Goal: Contribute content: Contribute content

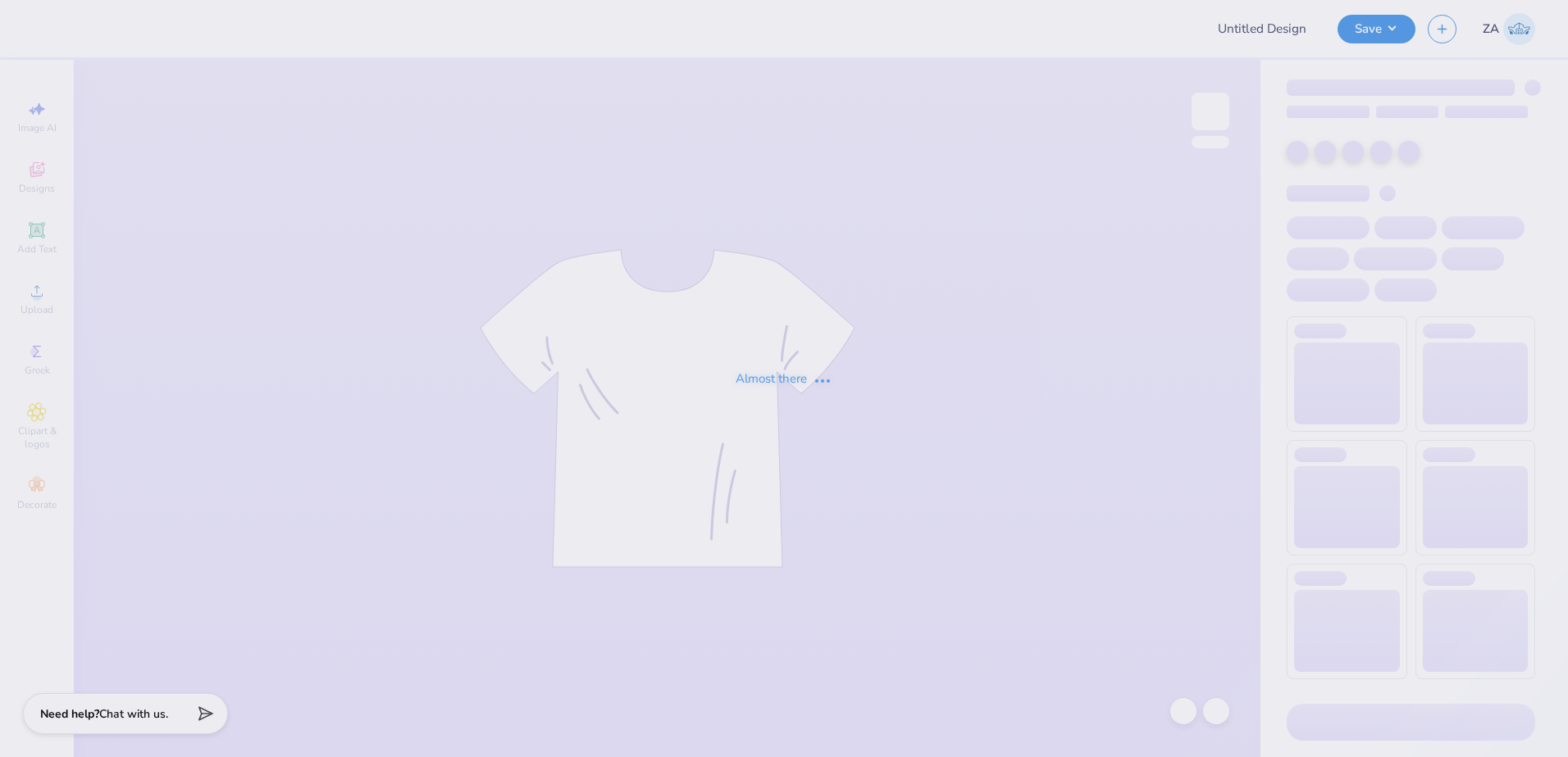
type input "camo"
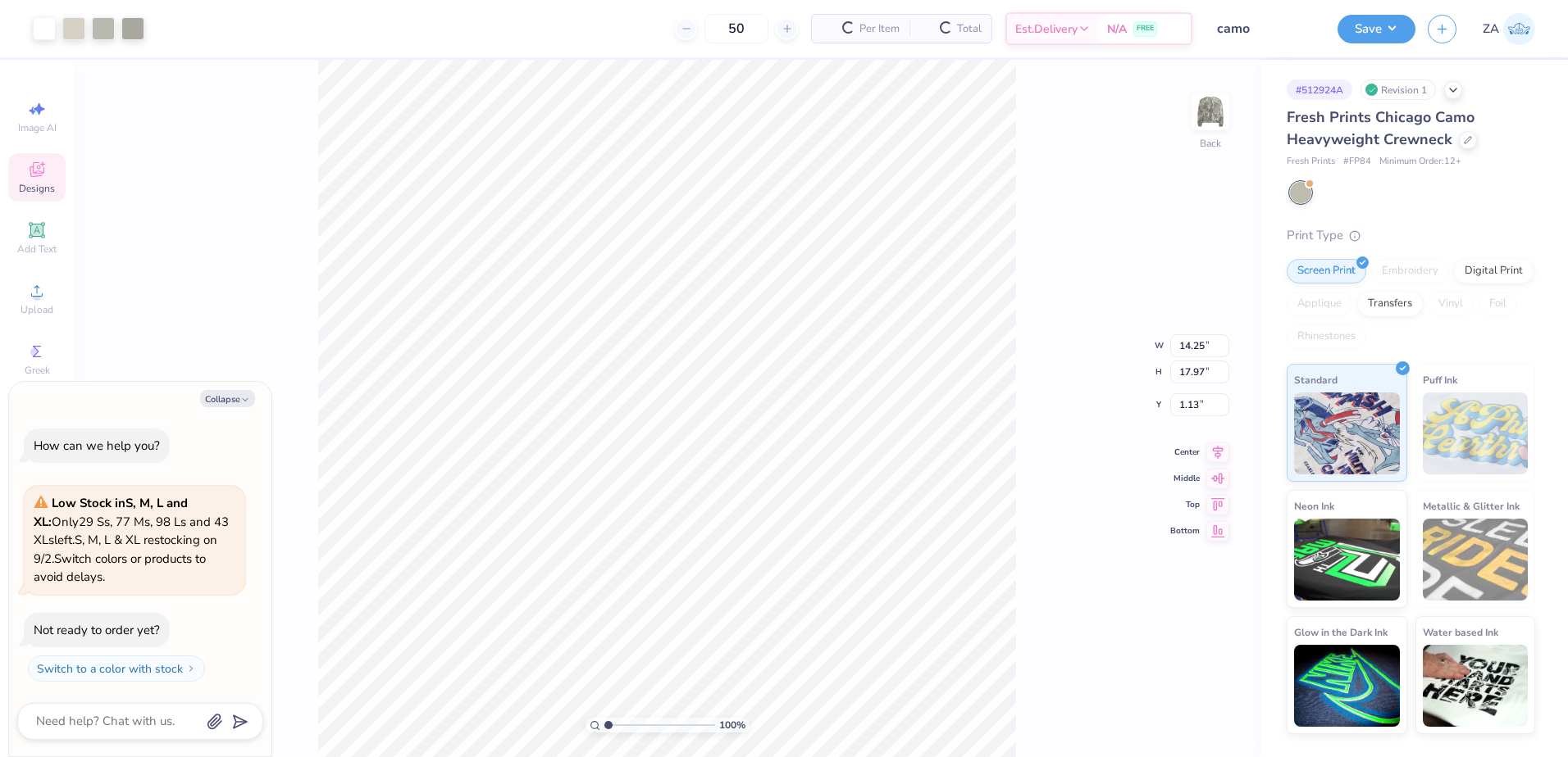
type textarea "x"
type input "2.86"
type input "4.10"
type input "6.95"
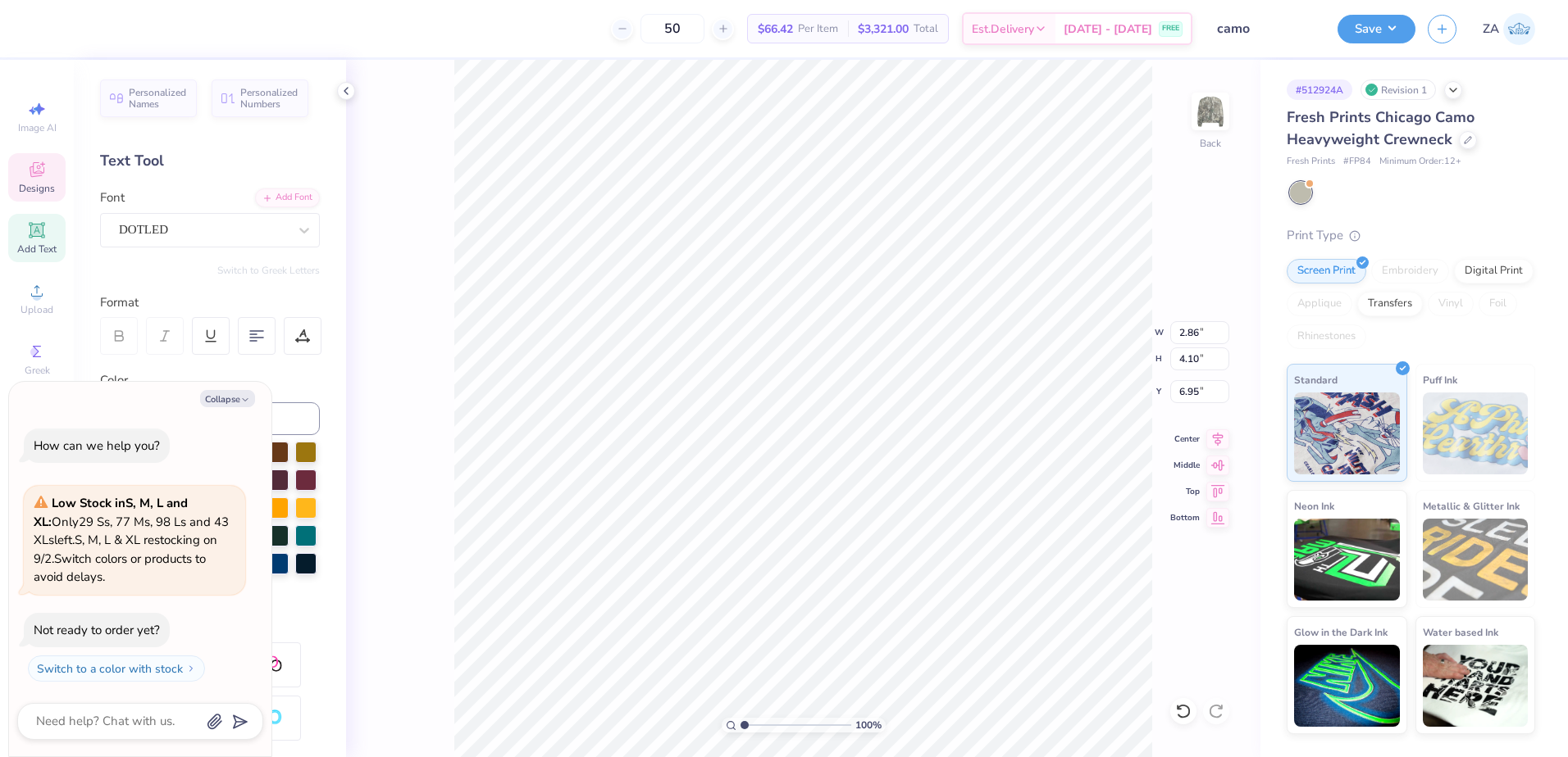
scroll to position [14, 2]
type textarea "x"
type input "1.09"
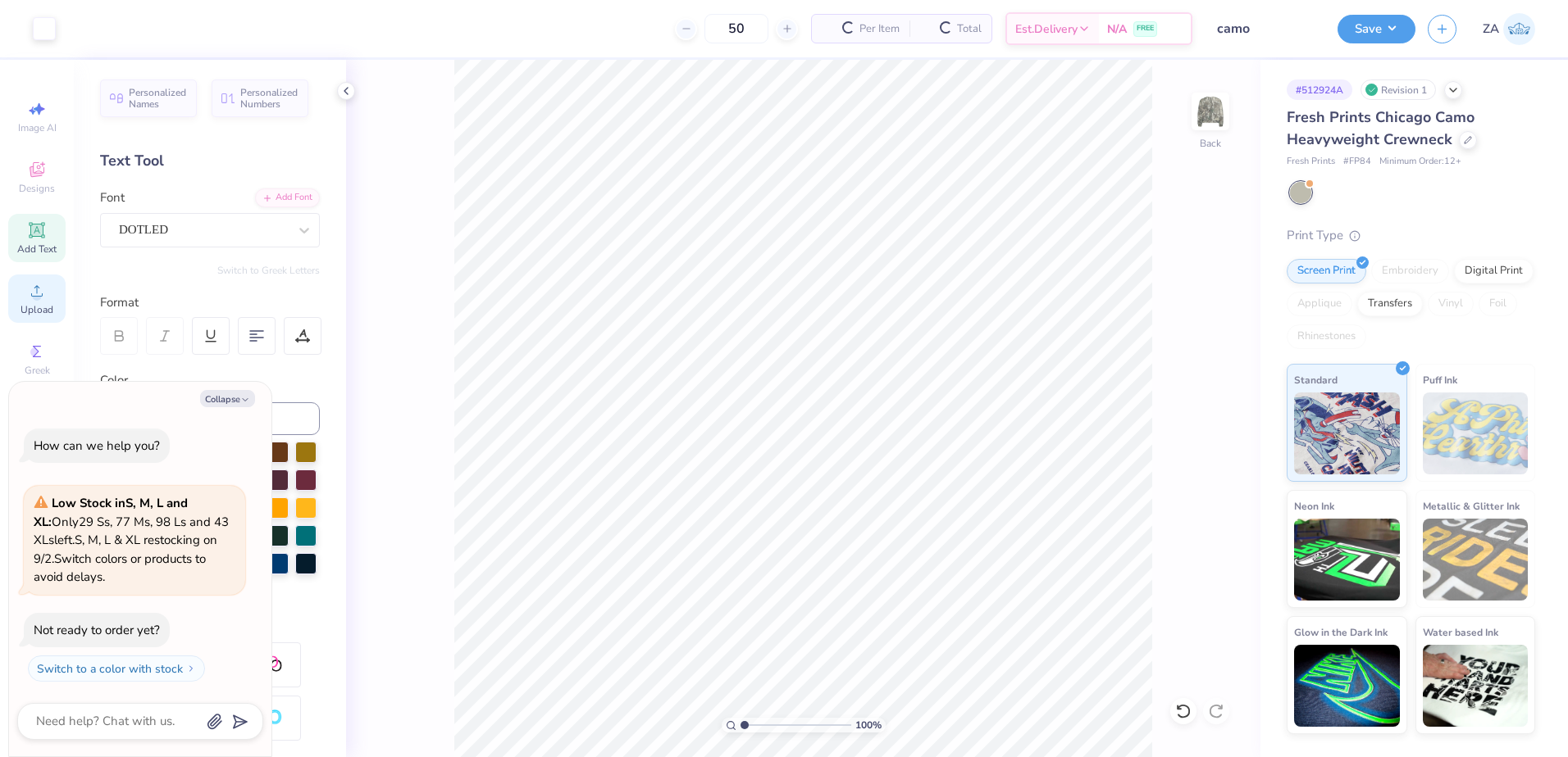
click at [33, 290] on icon at bounding box center [37, 291] width 20 height 20
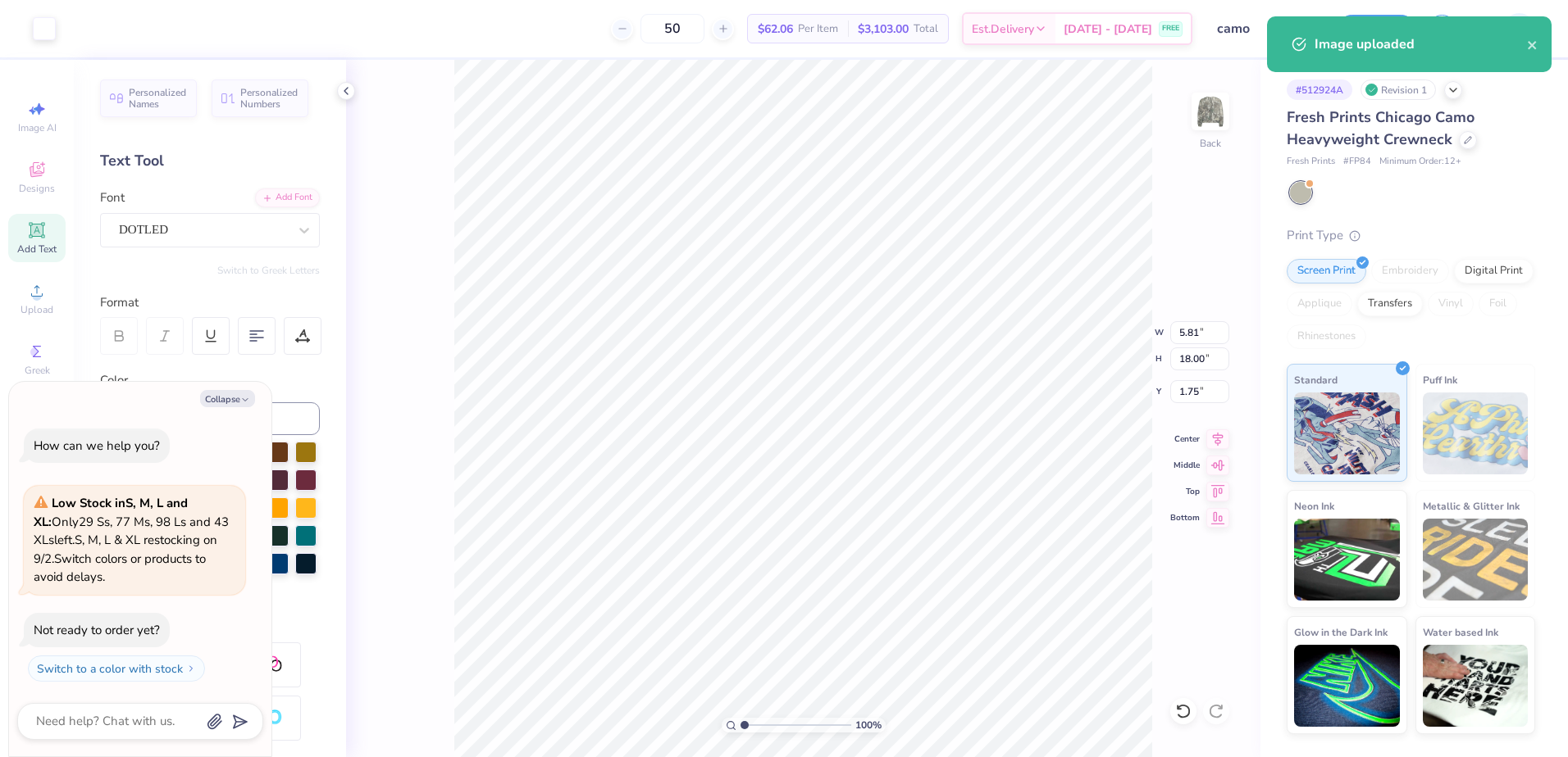
type textarea "x"
type input "4.77"
type input "14.79"
type input "4.96"
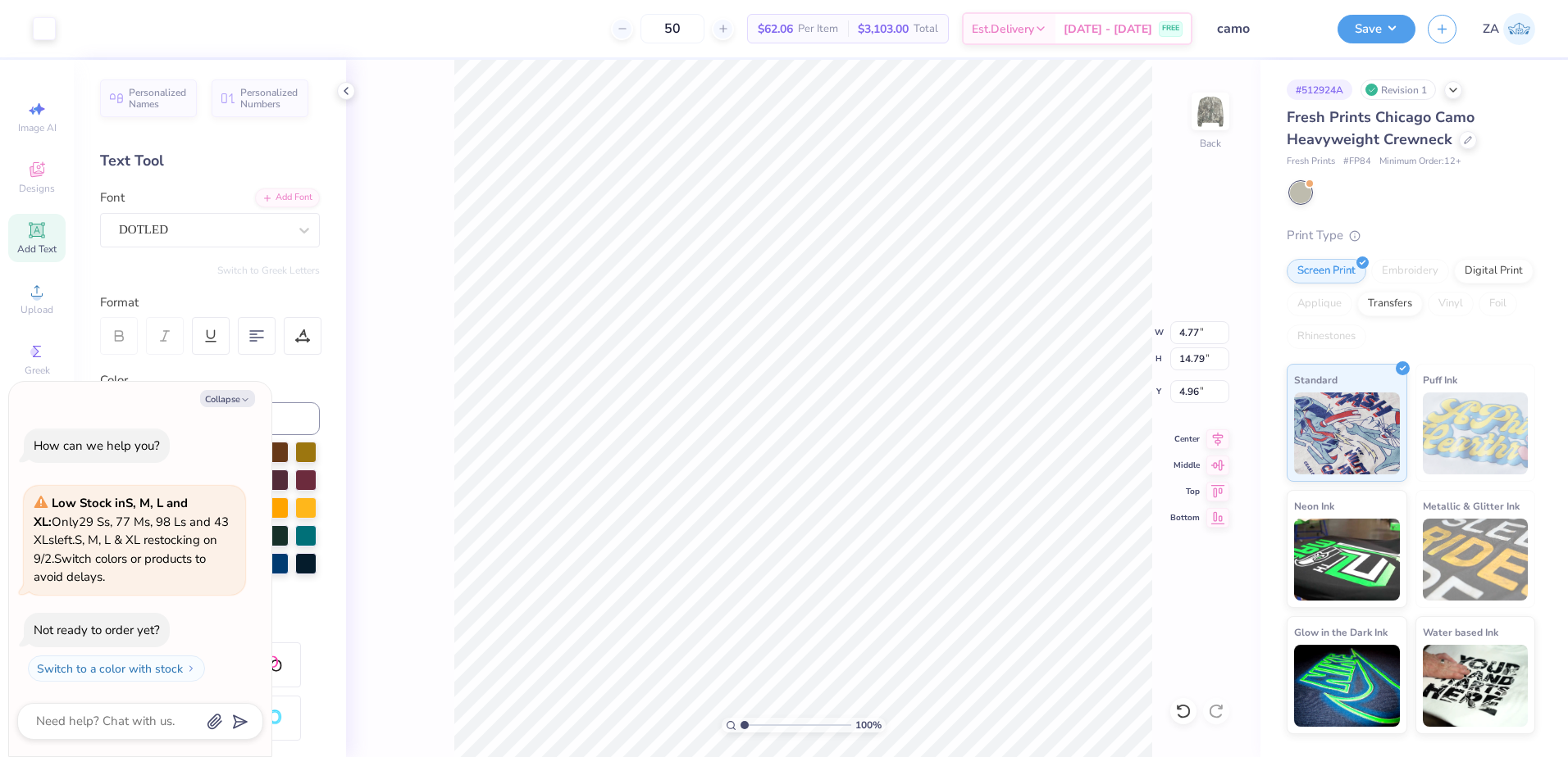
type textarea "x"
type input "0.50"
click at [1184, 345] on div "100 % Back W 13.54 13.54 " H 18.60 18.60 " Y 0.50 0.50 " Center Middle Top Bott…" at bounding box center [803, 408] width 914 height 697
click at [1153, 658] on div "100 % Back" at bounding box center [803, 408] width 914 height 697
type textarea "x"
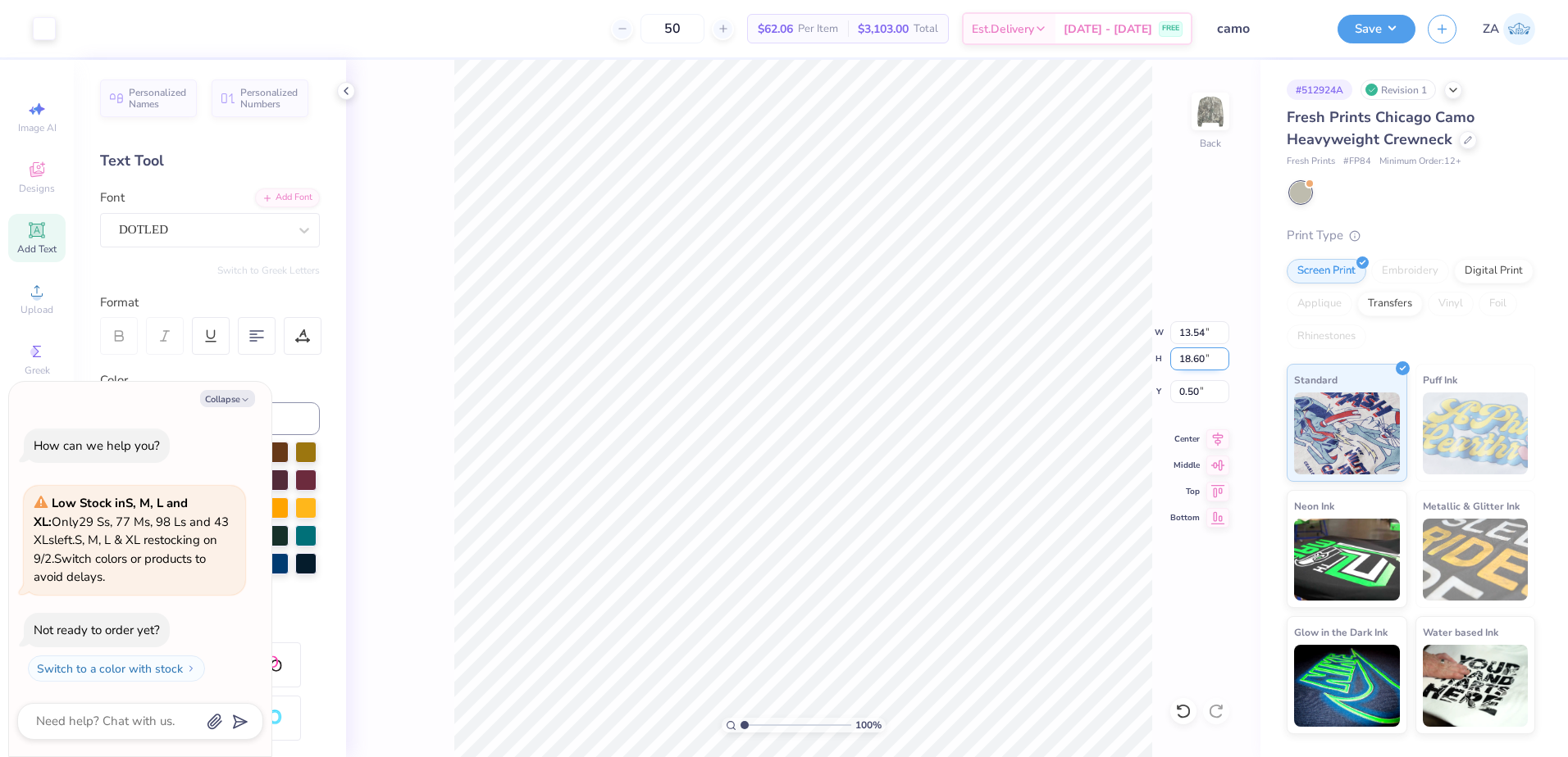
drag, startPoint x: 1203, startPoint y: 364, endPoint x: 1180, endPoint y: 362, distance: 23.1
click at [1181, 362] on input "18.60" at bounding box center [1199, 358] width 59 height 23
type input "15.00"
type textarea "x"
type input "10.92"
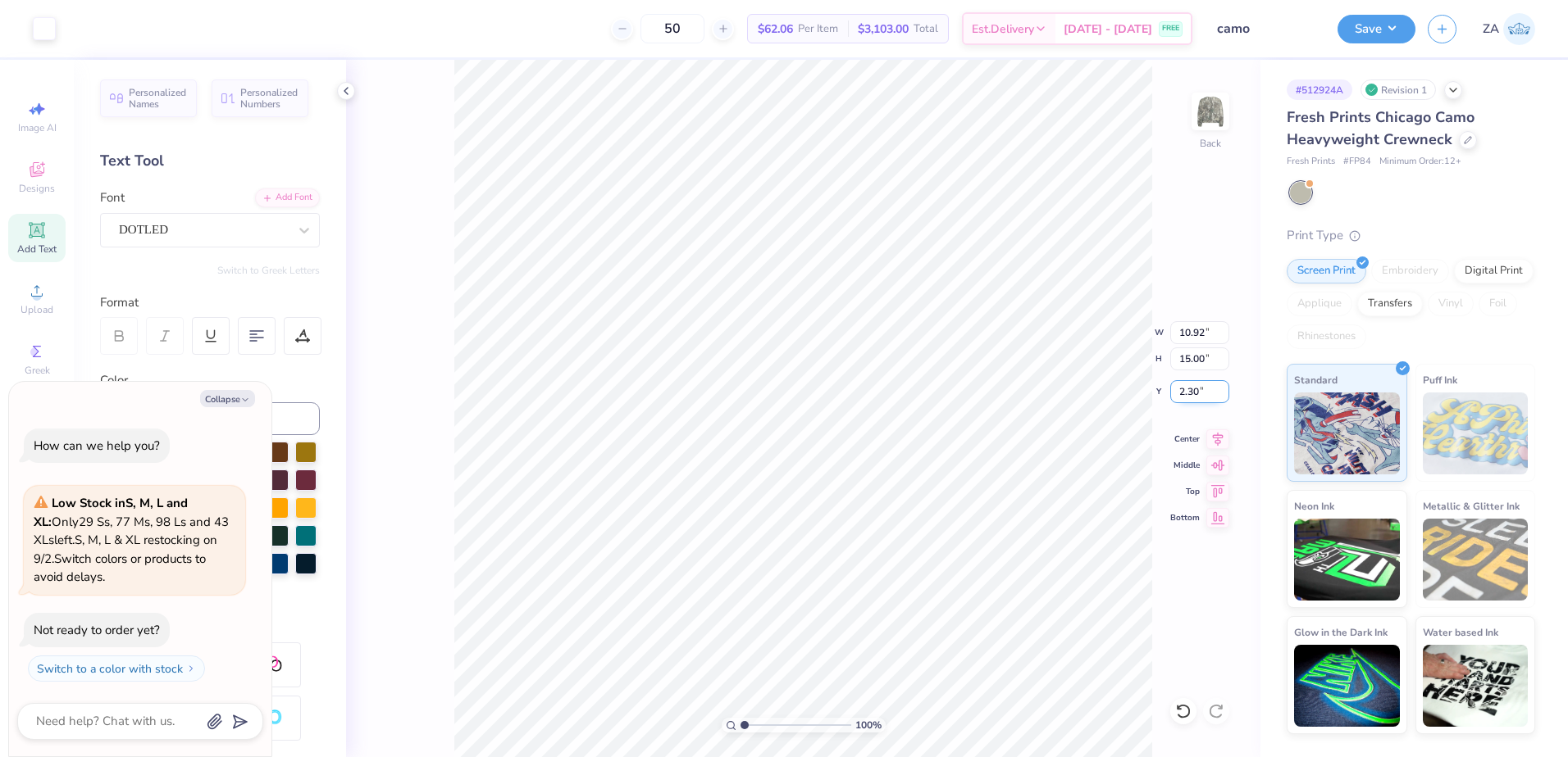
click at [1206, 395] on input "2.30" at bounding box center [1199, 391] width 59 height 23
drag, startPoint x: 1207, startPoint y: 390, endPoint x: 1179, endPoint y: 391, distance: 28.0
click at [1180, 391] on input "2.30" at bounding box center [1199, 391] width 59 height 23
type input "3.00"
click at [1200, 370] on div "100 % Back W 10.92 10.92 " H 15.00 15.00 " Y 3.00 3.00 " Center Middle Top Bott…" at bounding box center [803, 408] width 914 height 697
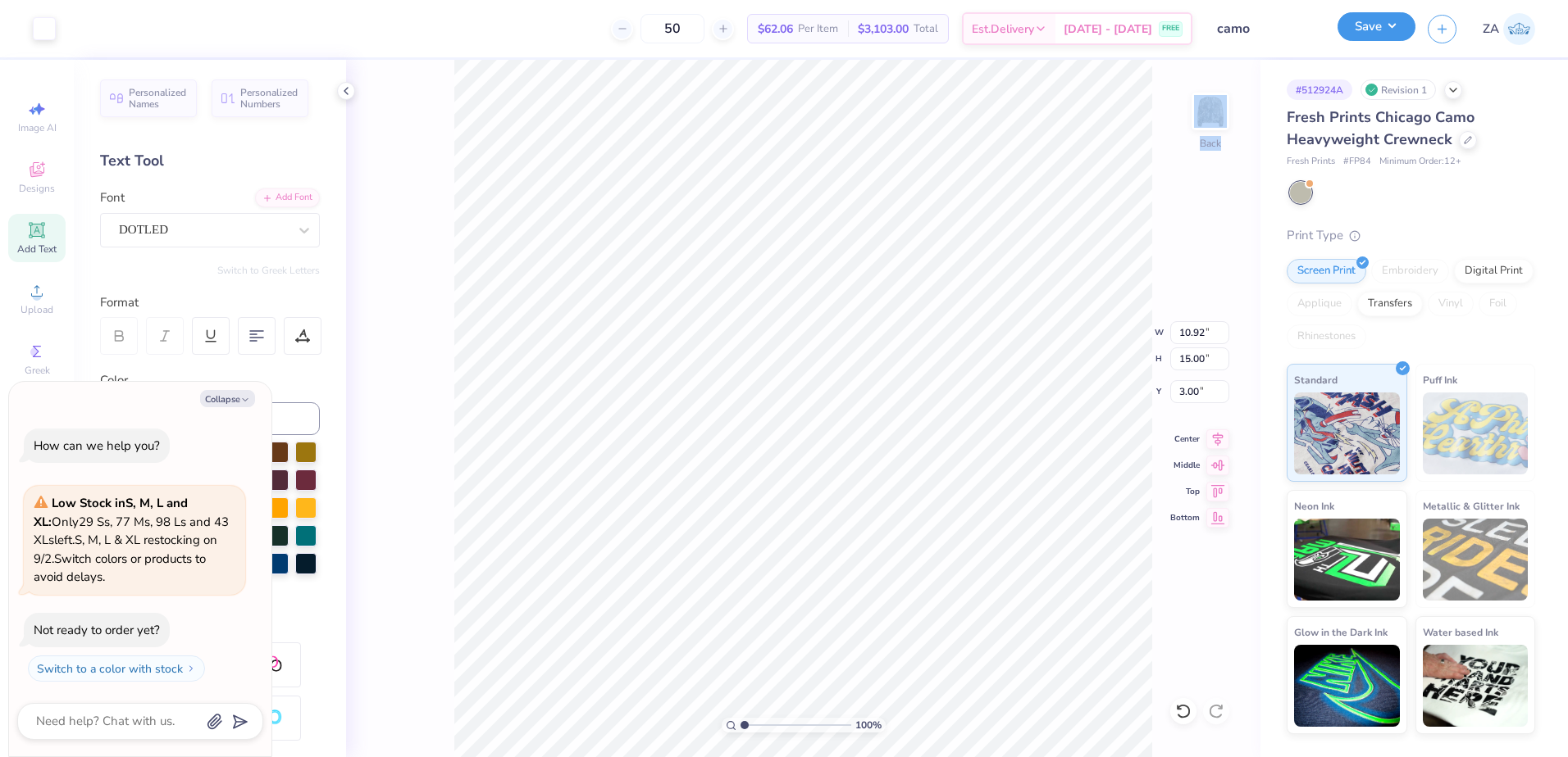
click at [1375, 37] on button "Save" at bounding box center [1376, 27] width 78 height 29
type textarea "x"
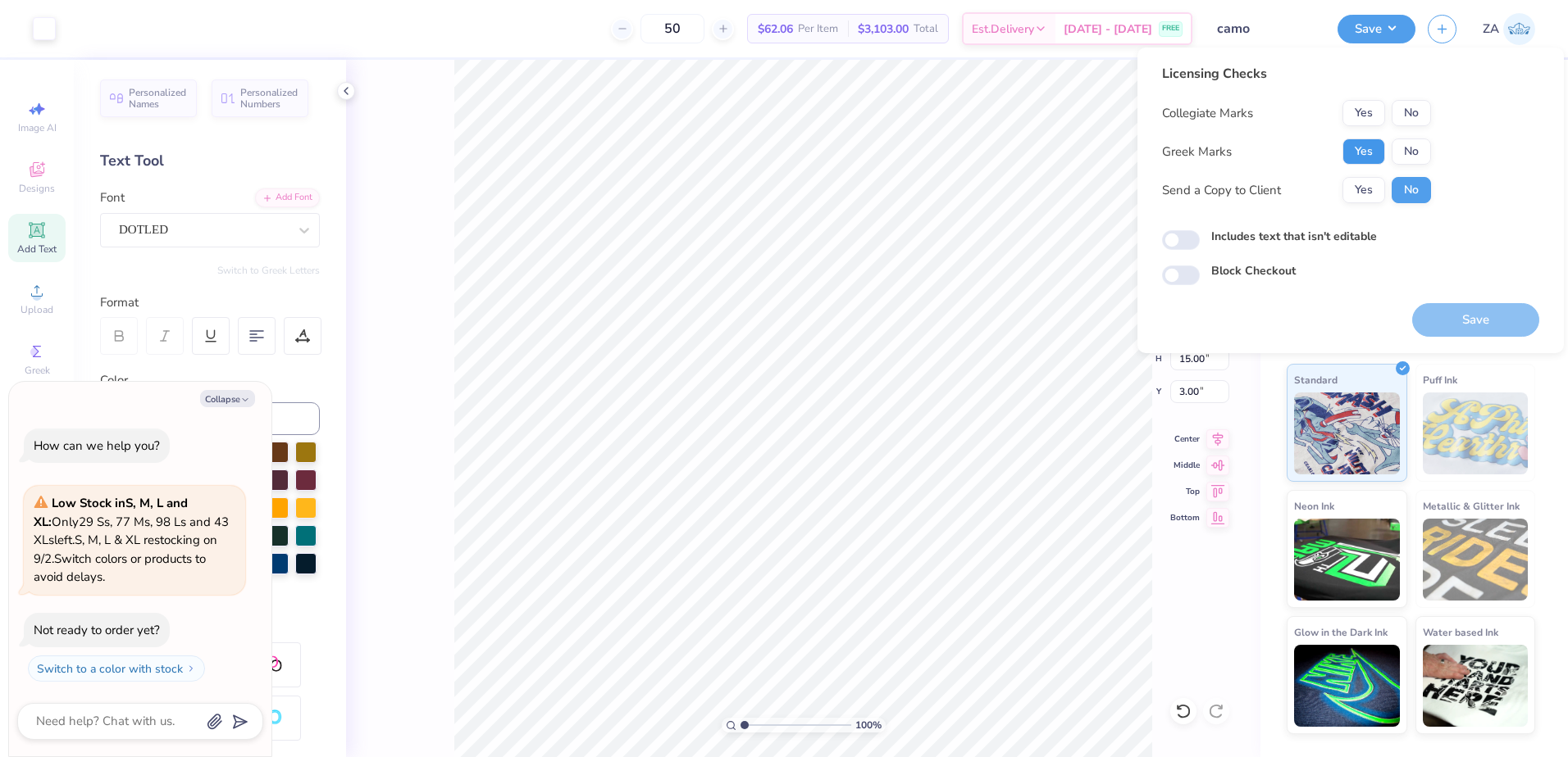
click at [1368, 146] on button "Yes" at bounding box center [1363, 152] width 42 height 26
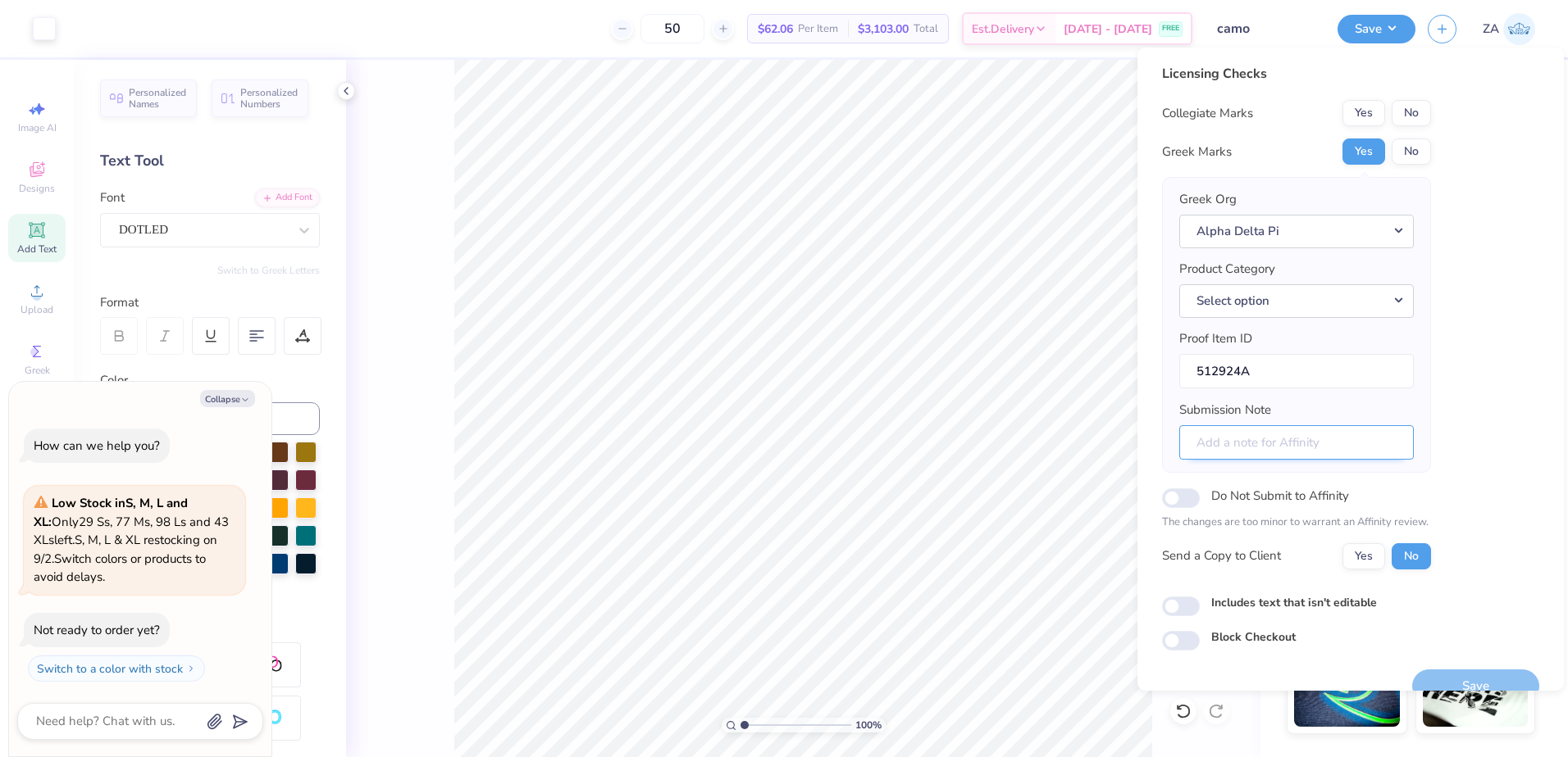
click at [1235, 436] on input "Submission Note" at bounding box center [1296, 442] width 235 height 35
paste input "Gamma Gamma MALLARD 2025"
type input "Gamma Gamma MALLARD 2025"
type textarea "x"
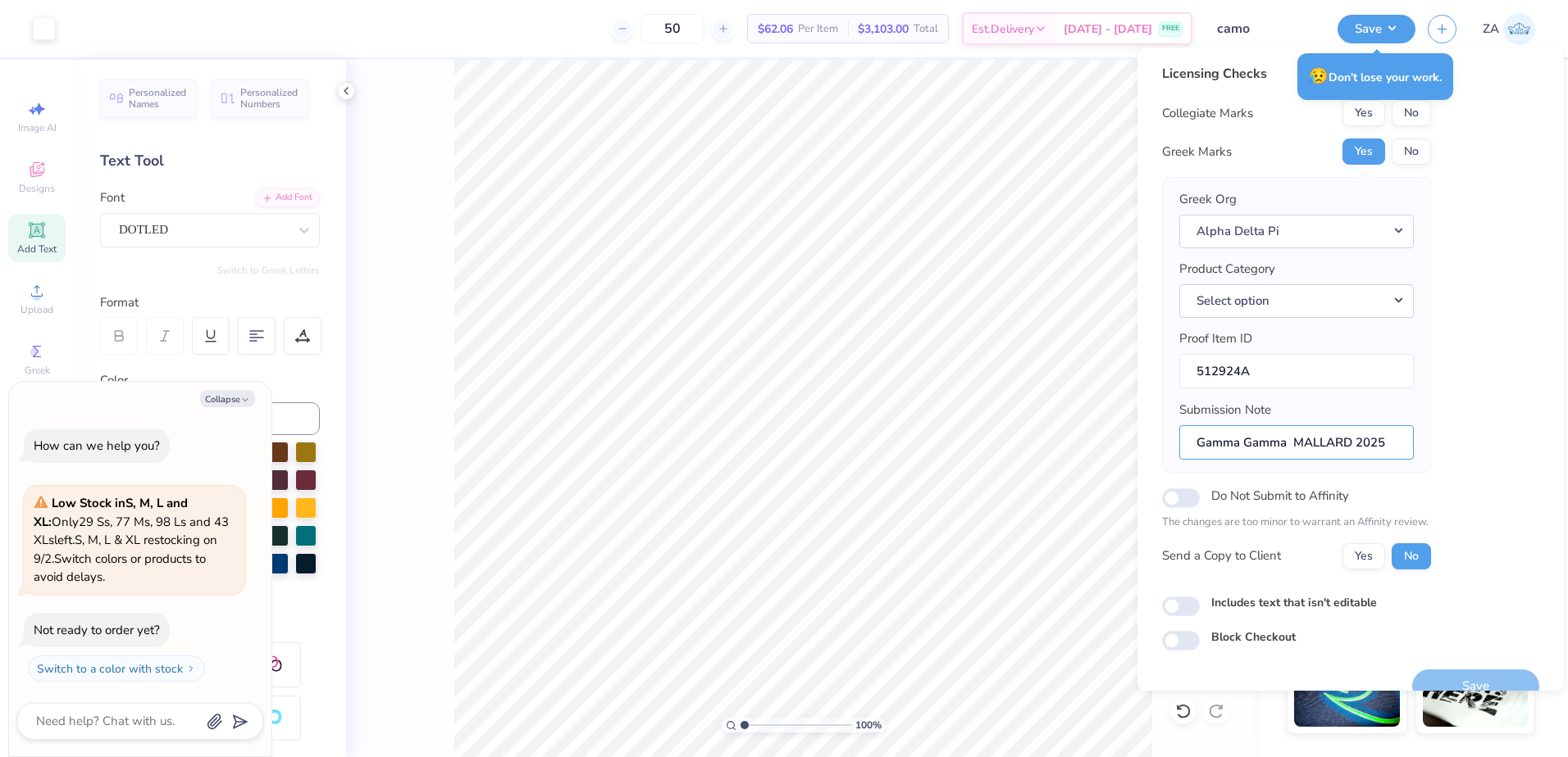
type input "Gamma Gamma MALLARD 2025"
click at [1518, 252] on div "Licensing Checks Collegiate Marks Yes No Greek Marks Yes No Greek Org Alpha Del…" at bounding box center [1350, 357] width 377 height 586
click at [1367, 110] on button "Yes" at bounding box center [1363, 113] width 42 height 26
click at [1507, 72] on div "Licensing Checks Collegiate Marks Yes No Greek Marks Yes No Greek Org Alpha Del…" at bounding box center [1350, 357] width 377 height 586
click at [1419, 114] on button "No" at bounding box center [1411, 113] width 40 height 26
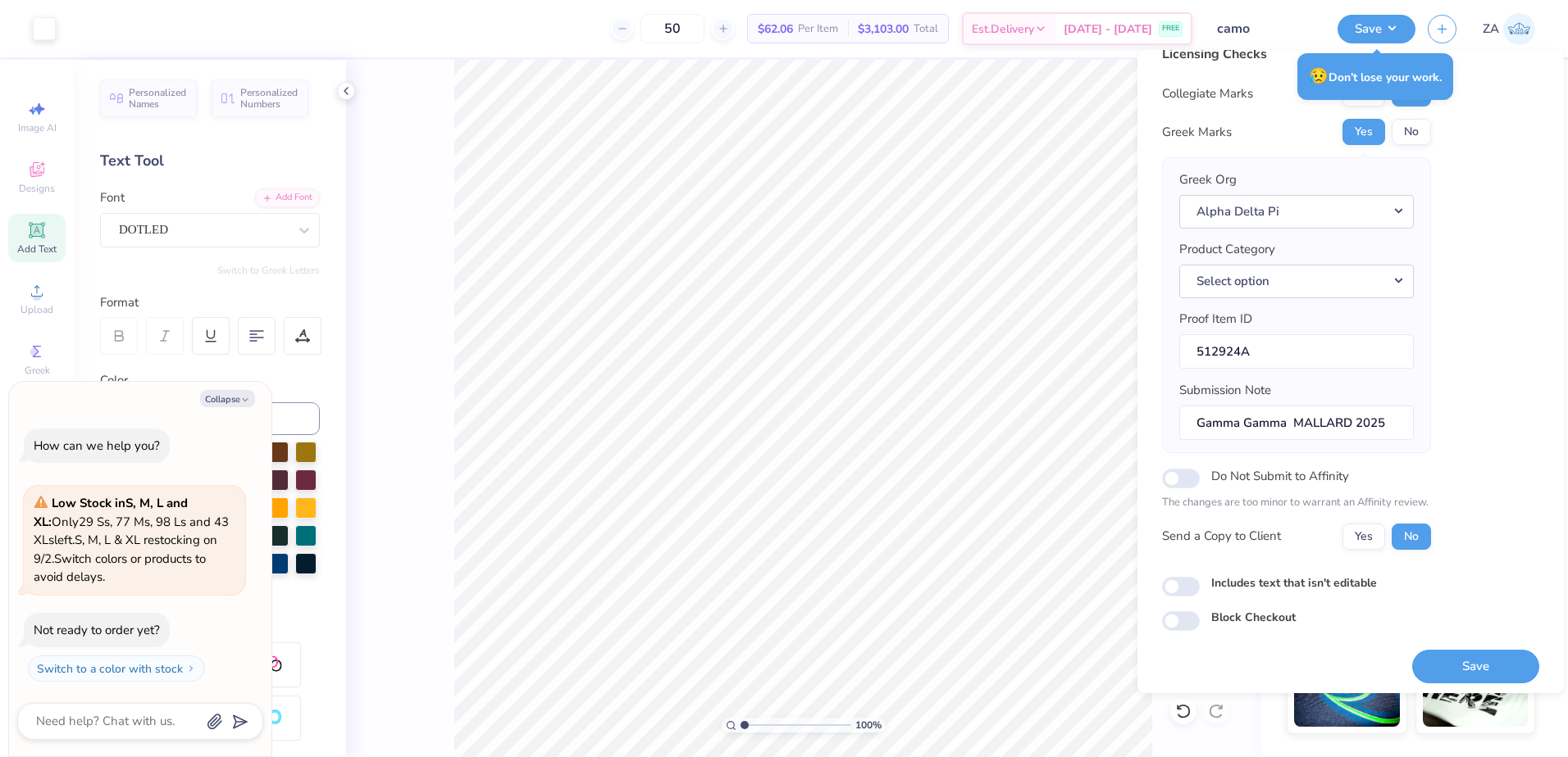
scroll to position [28, 0]
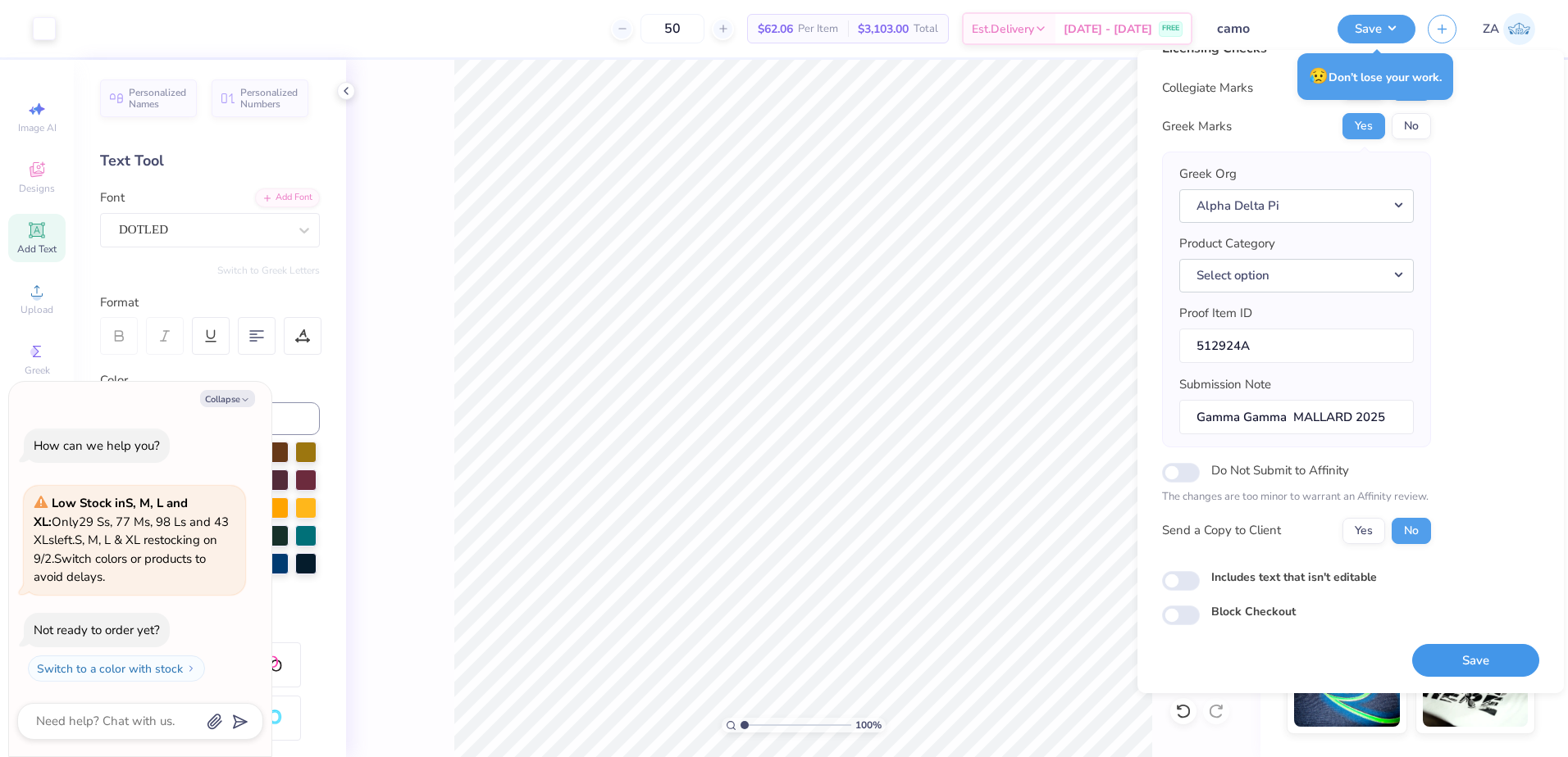
click at [1477, 648] on button "Save" at bounding box center [1475, 660] width 127 height 33
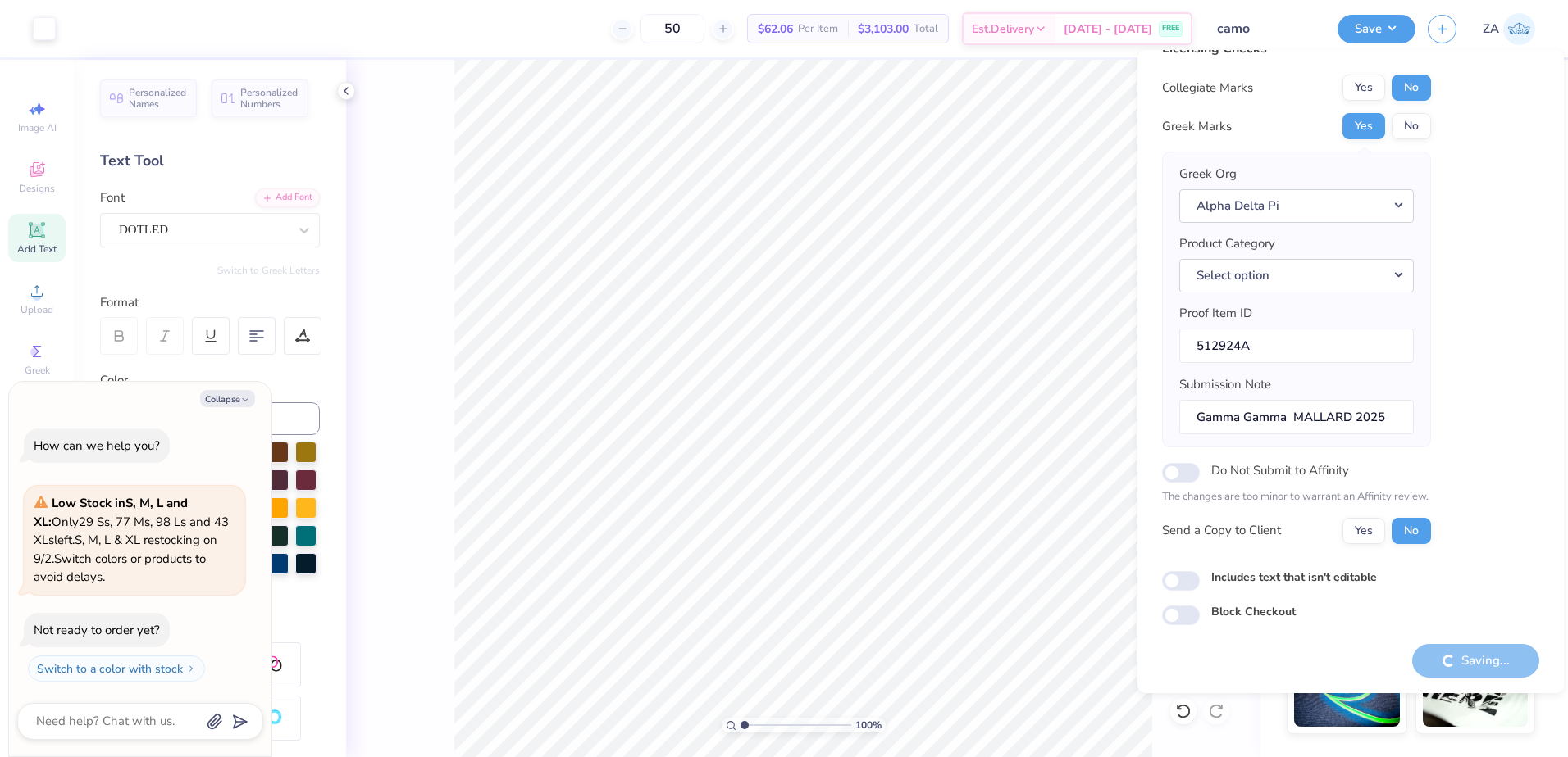
type textarea "x"
